Goal: Information Seeking & Learning: Learn about a topic

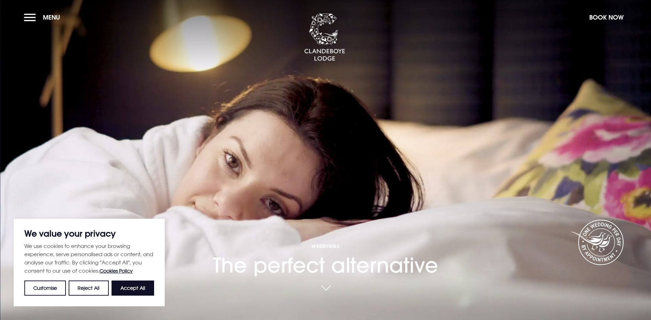
scroll to position [34, 0]
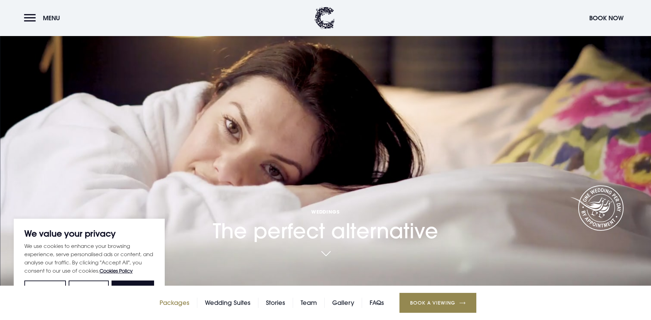
click at [180, 297] on link "Packages" at bounding box center [174, 302] width 30 height 10
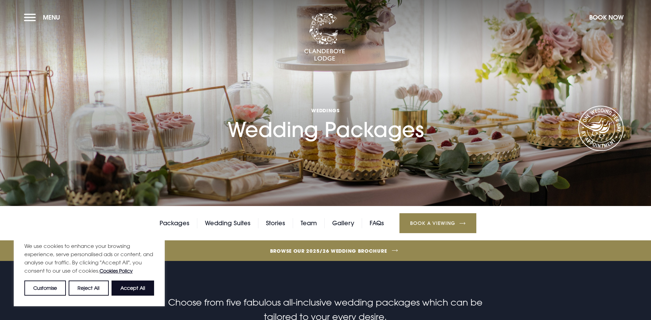
scroll to position [69, 0]
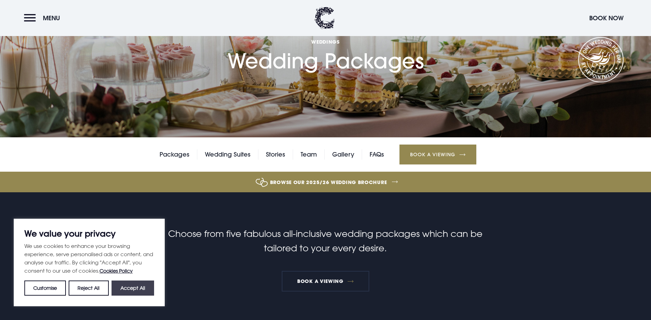
click at [140, 287] on button "Accept All" at bounding box center [132, 287] width 43 height 15
checkbox input "true"
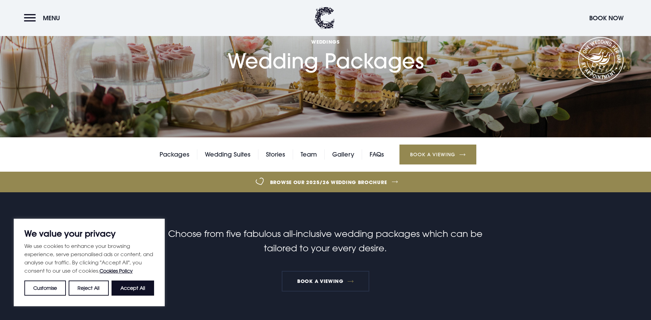
checkbox input "true"
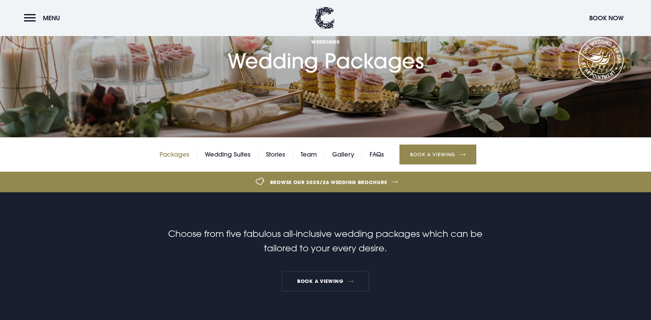
click at [175, 159] on link "Packages" at bounding box center [174, 154] width 30 height 10
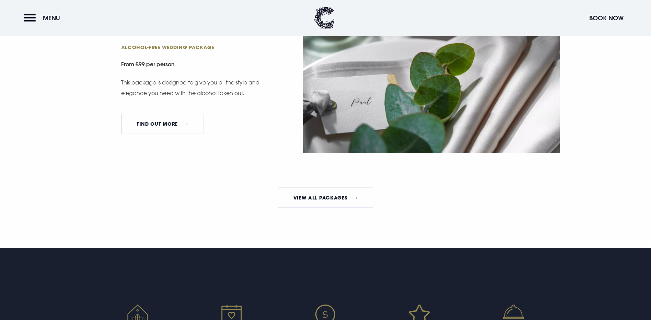
scroll to position [1440, 0]
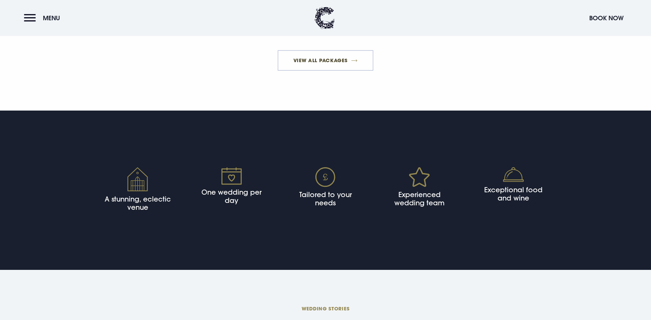
click at [302, 71] on link "View All Packages" at bounding box center [325, 60] width 96 height 21
